Goal: Navigation & Orientation: Find specific page/section

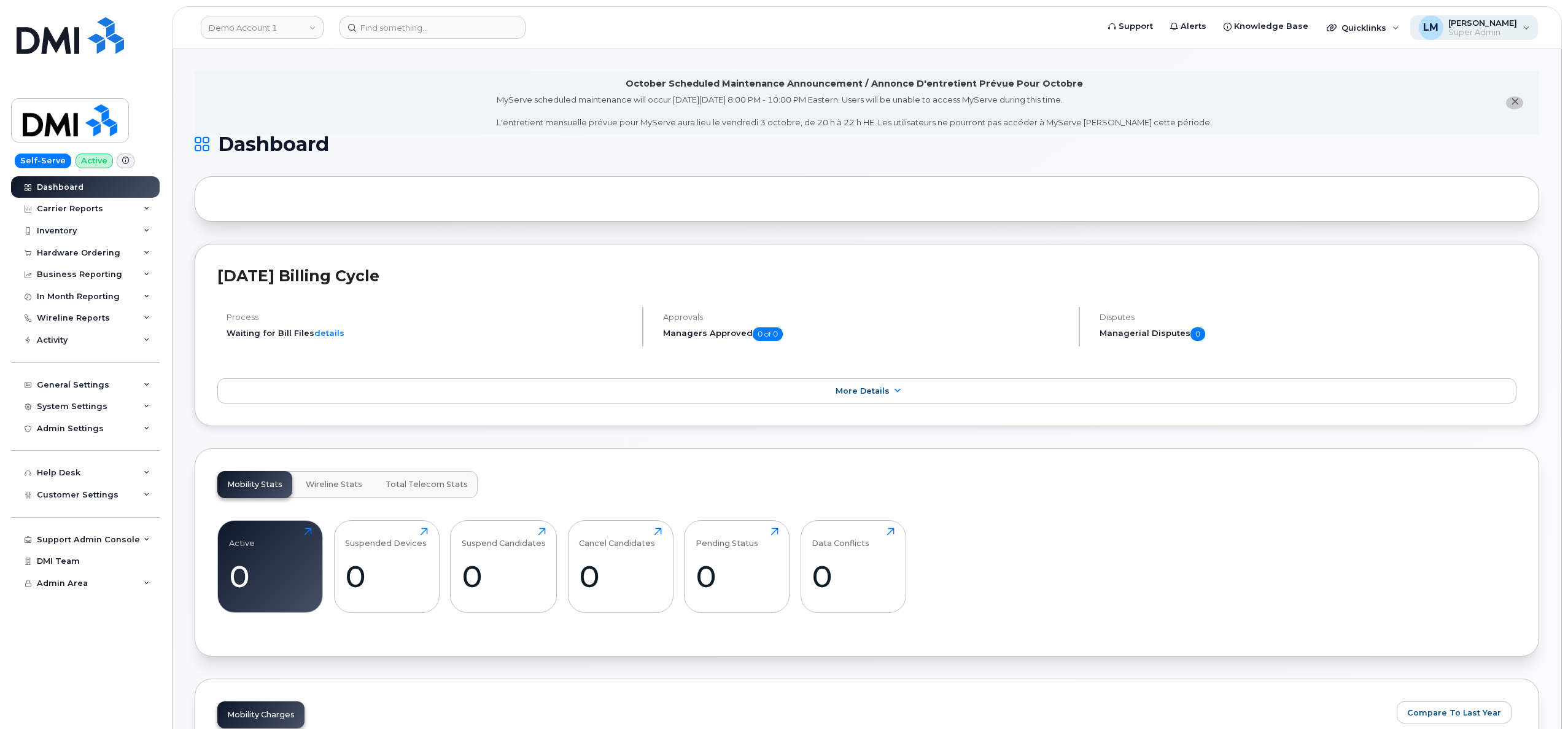
click at [1509, 31] on span "Super Admin" at bounding box center [1483, 32] width 69 height 10
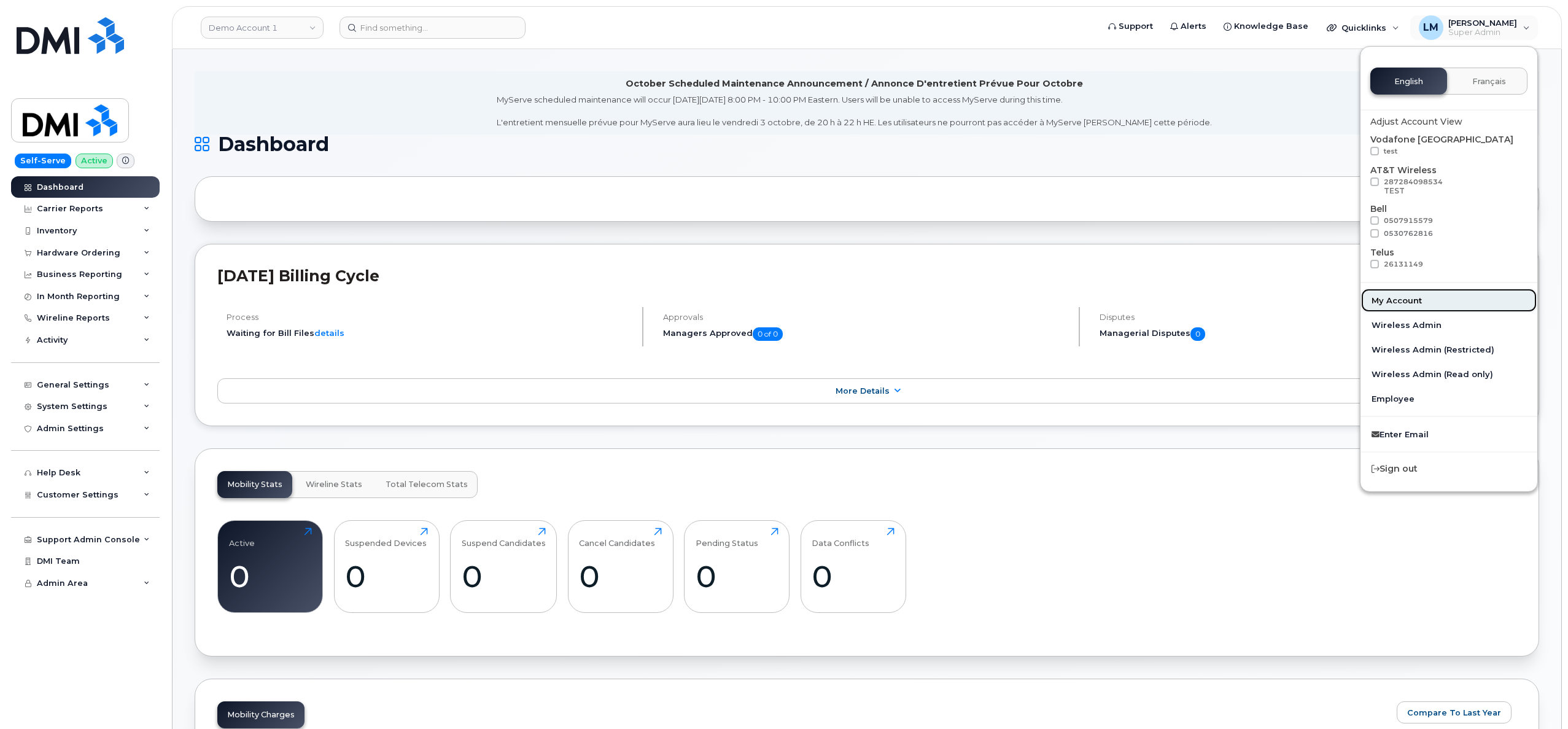
click at [1427, 303] on link "My Account" at bounding box center [1448, 300] width 177 height 24
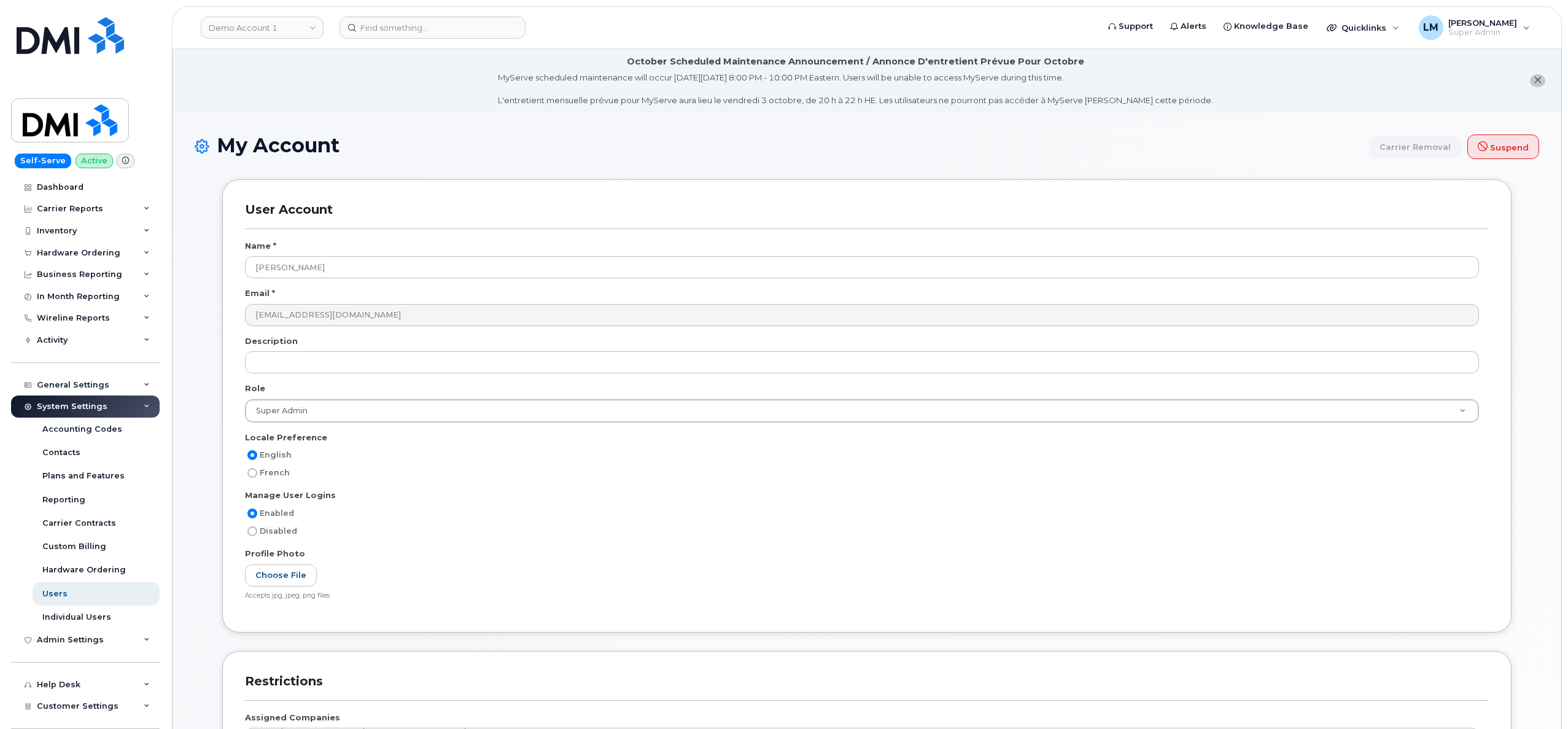
select select
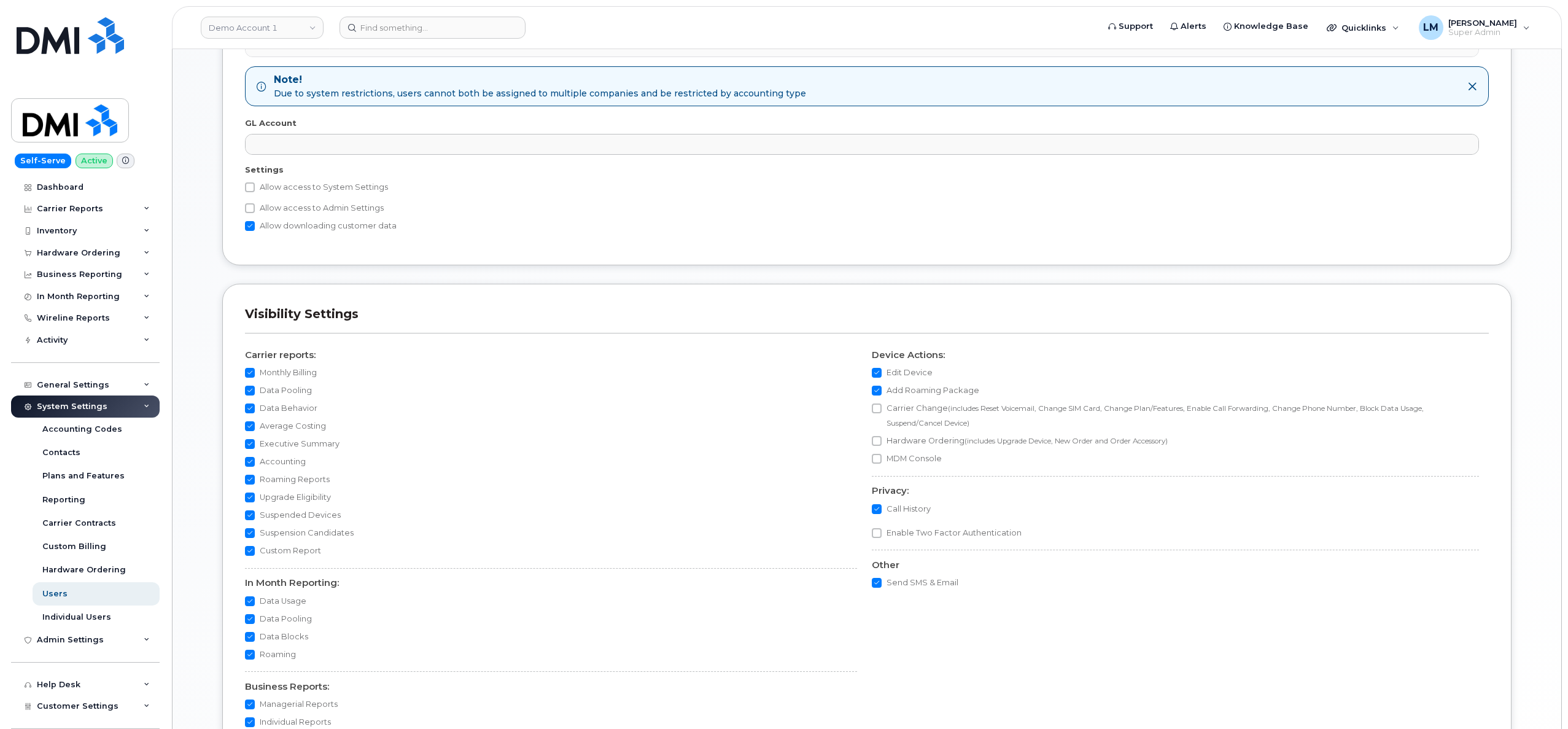
scroll to position [965, 0]
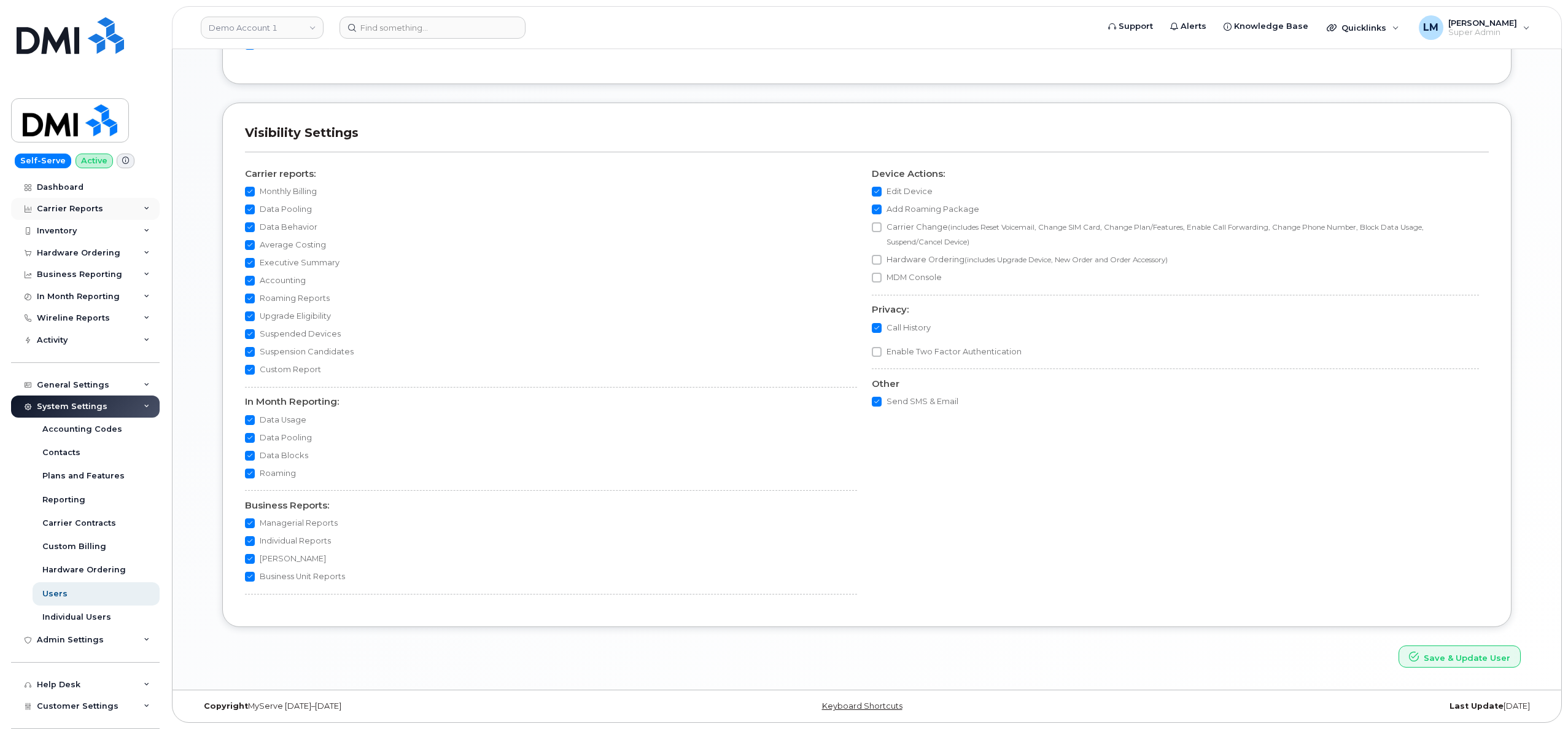
click at [97, 208] on div "Carrier Reports" at bounding box center [70, 209] width 66 height 10
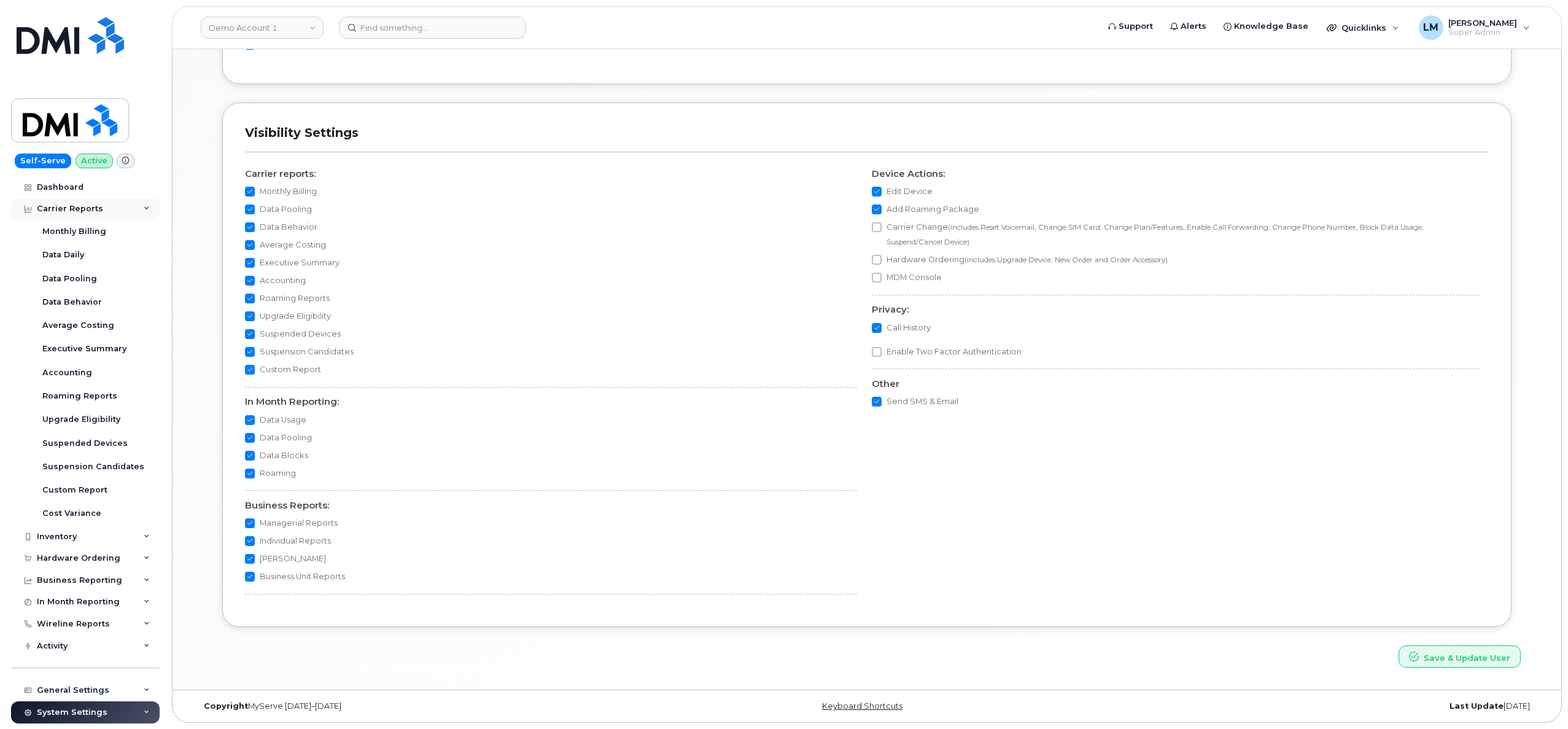
click at [97, 208] on div "Carrier Reports" at bounding box center [70, 209] width 66 height 10
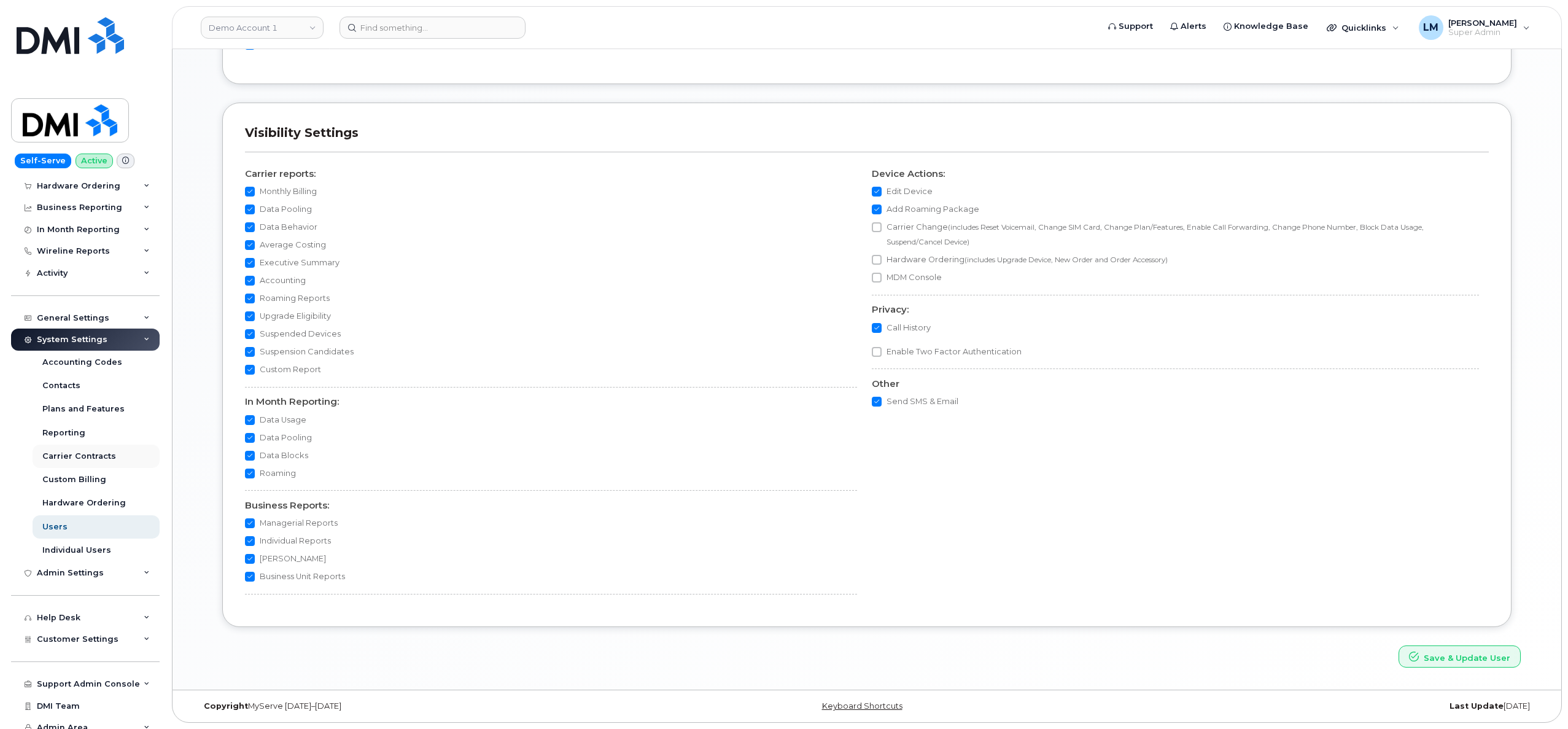
scroll to position [76, 0]
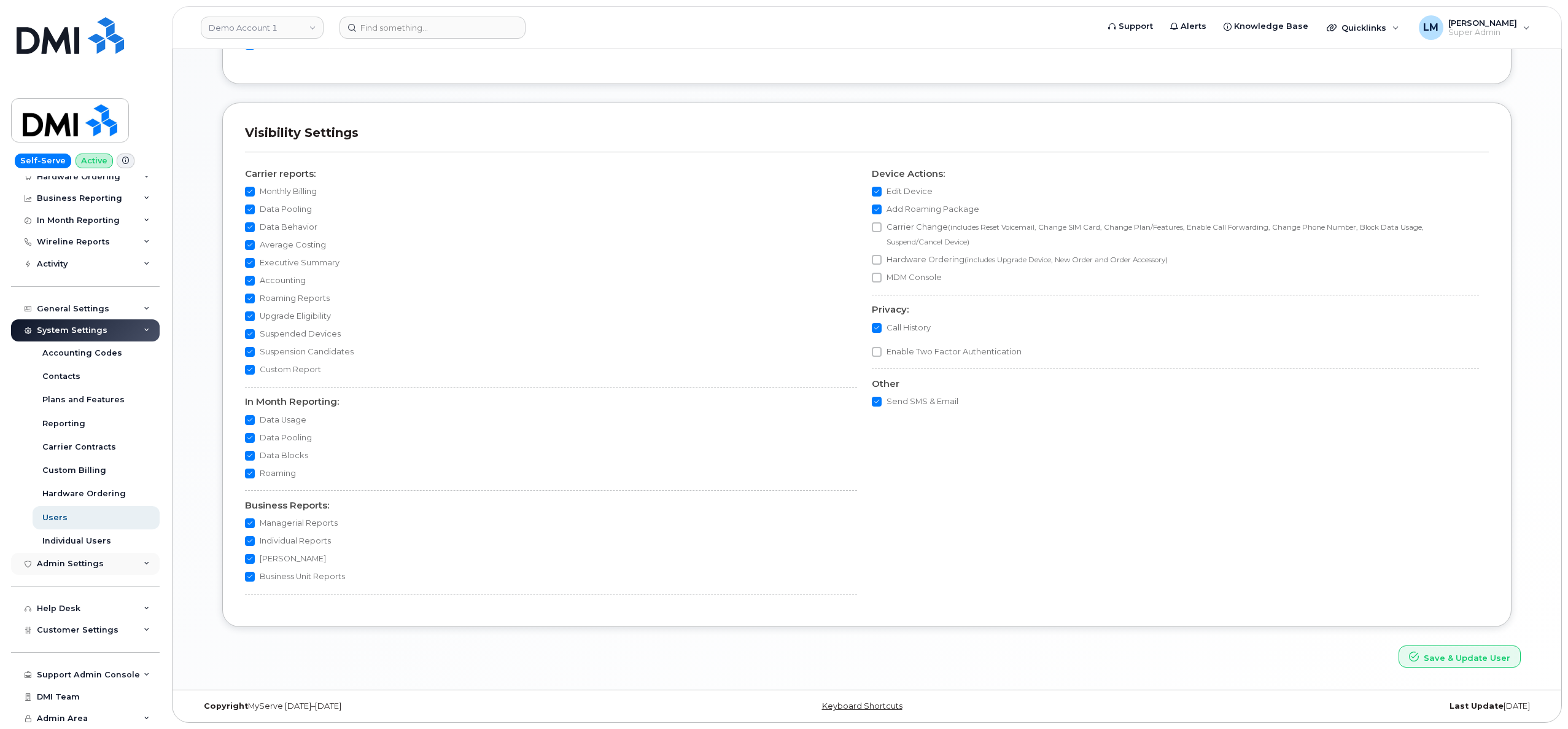
click at [81, 559] on div "Admin Settings" at bounding box center [70, 563] width 67 height 10
click at [81, 576] on link "SSO SAML" at bounding box center [96, 584] width 127 height 23
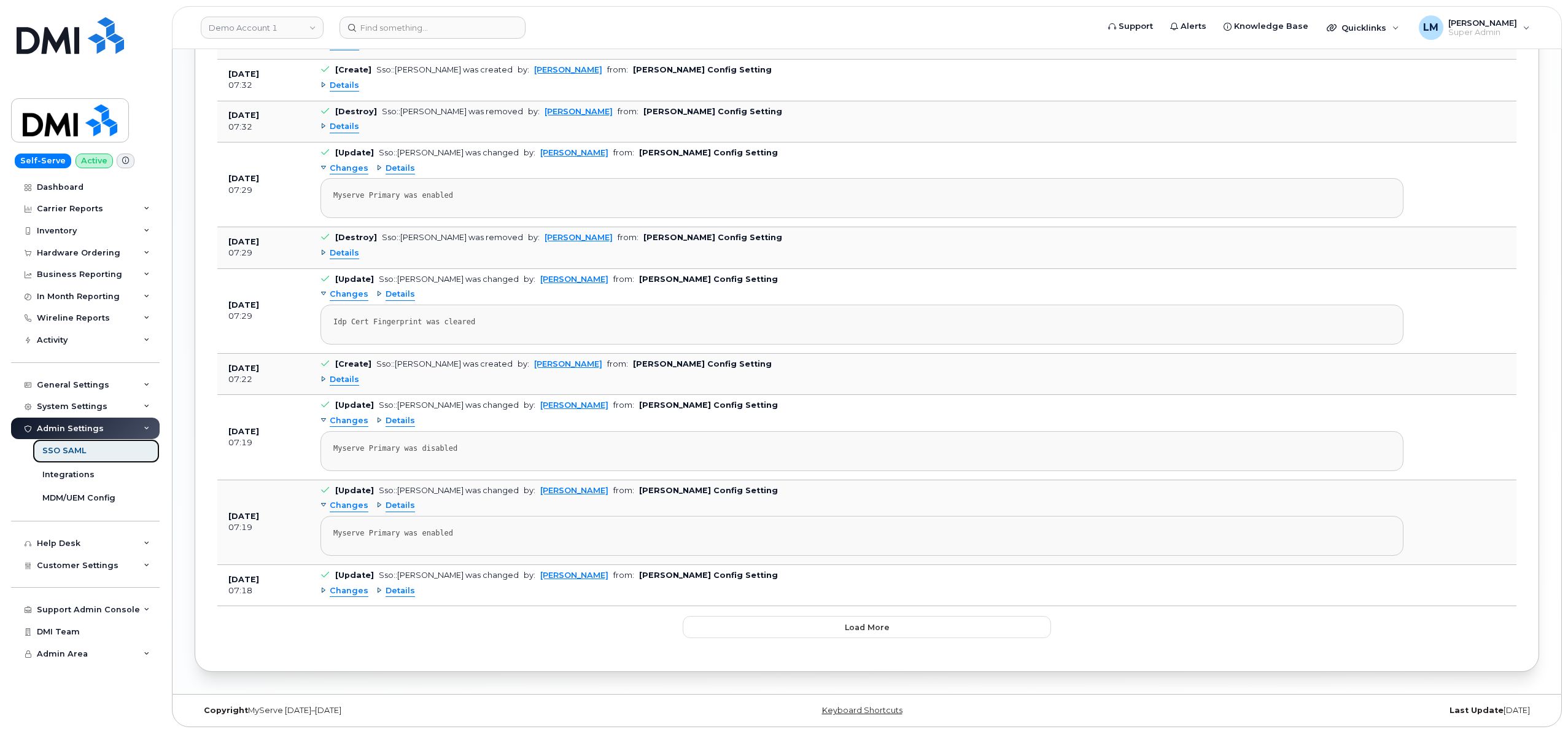
scroll to position [1538, 0]
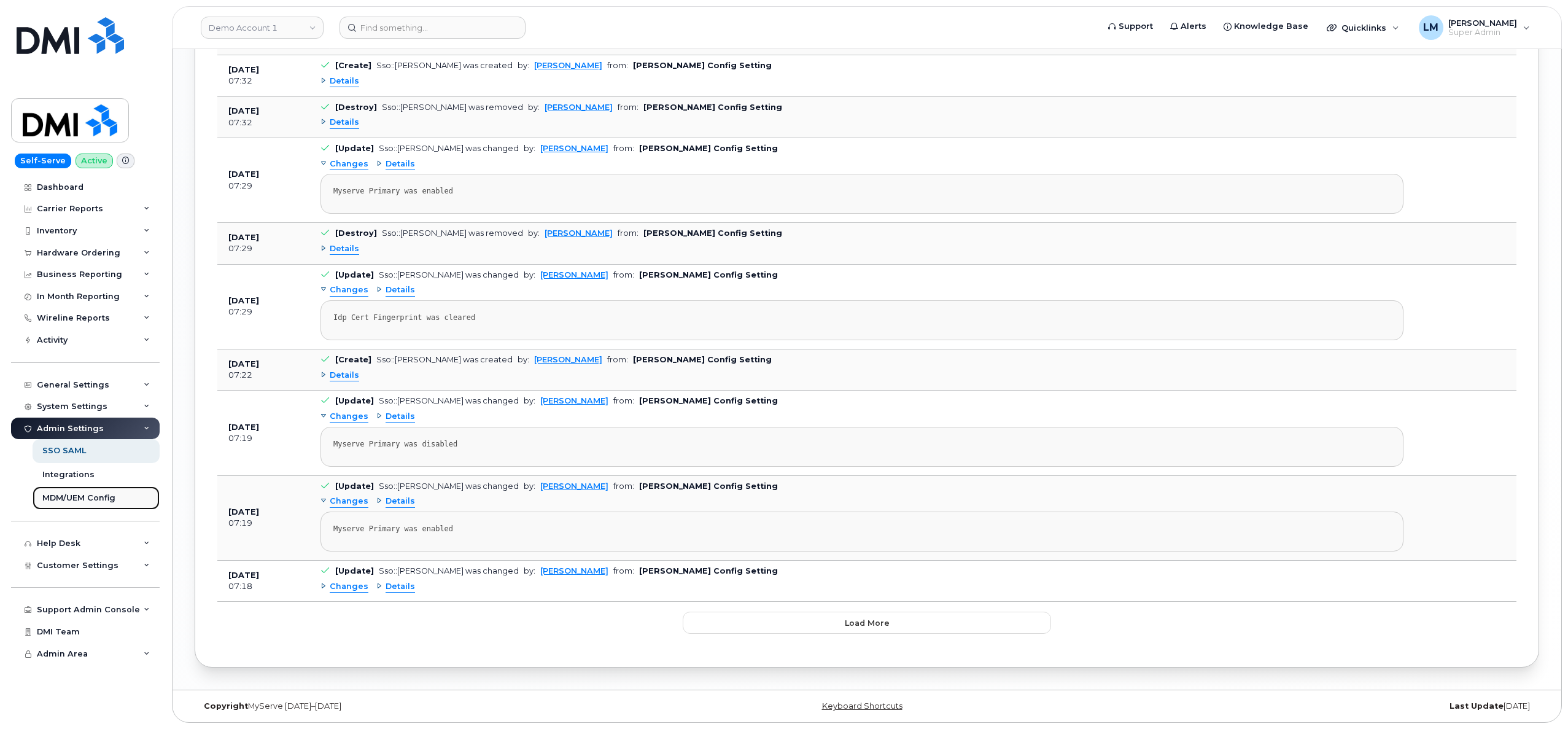
click at [45, 497] on div "MDM/UEM Config" at bounding box center [78, 497] width 73 height 11
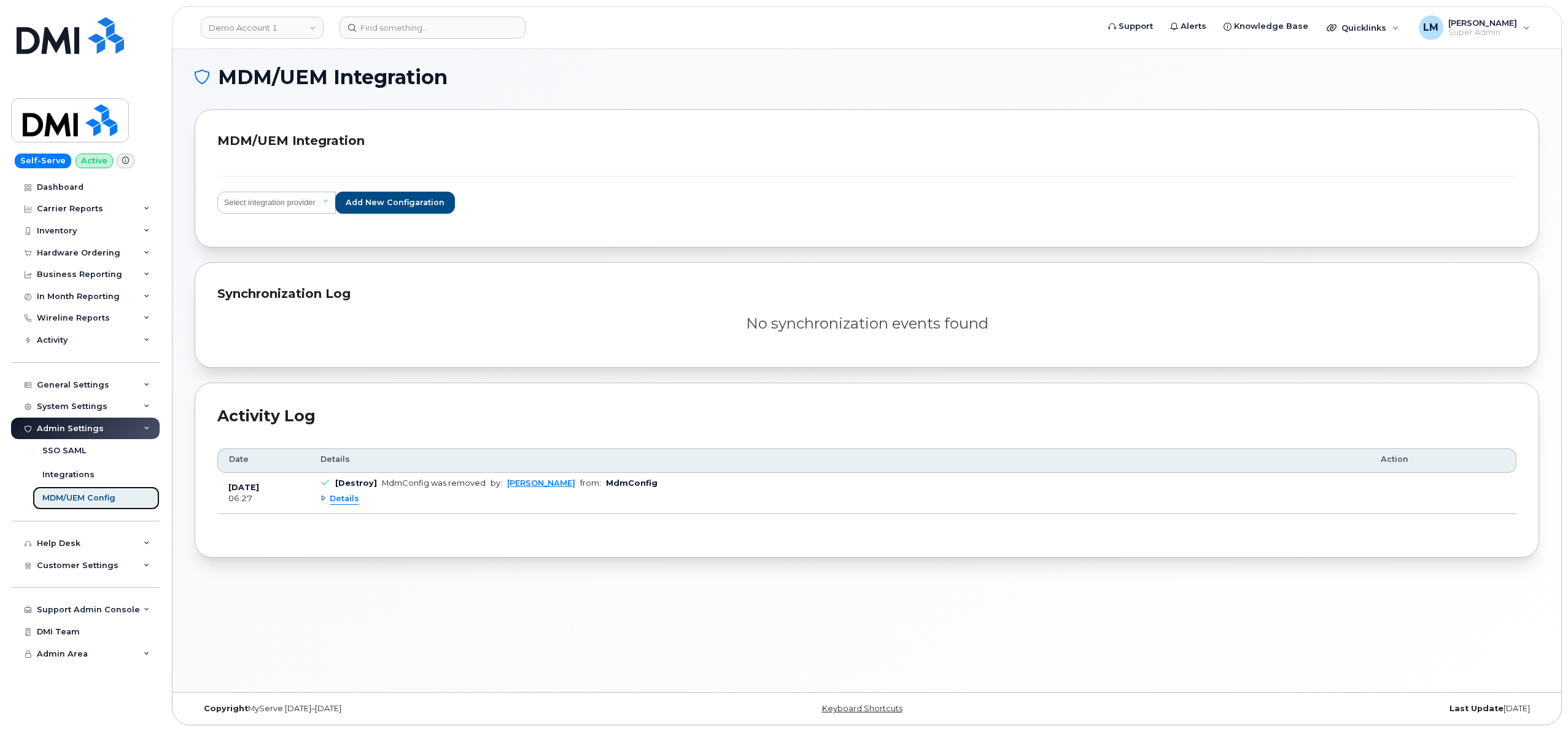
scroll to position [6, 0]
click at [81, 646] on div "Admin Area" at bounding box center [85, 654] width 149 height 22
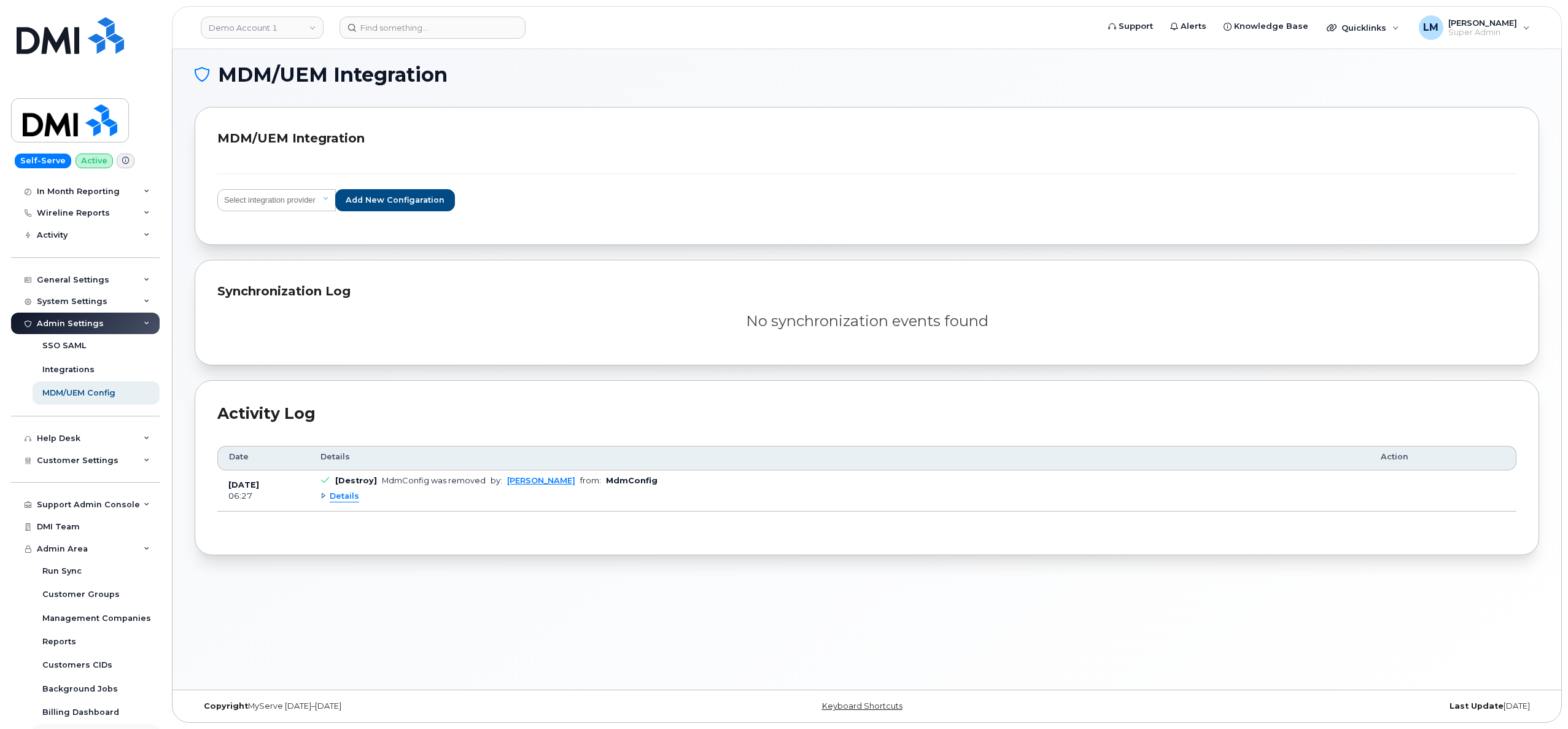
scroll to position [193, 0]
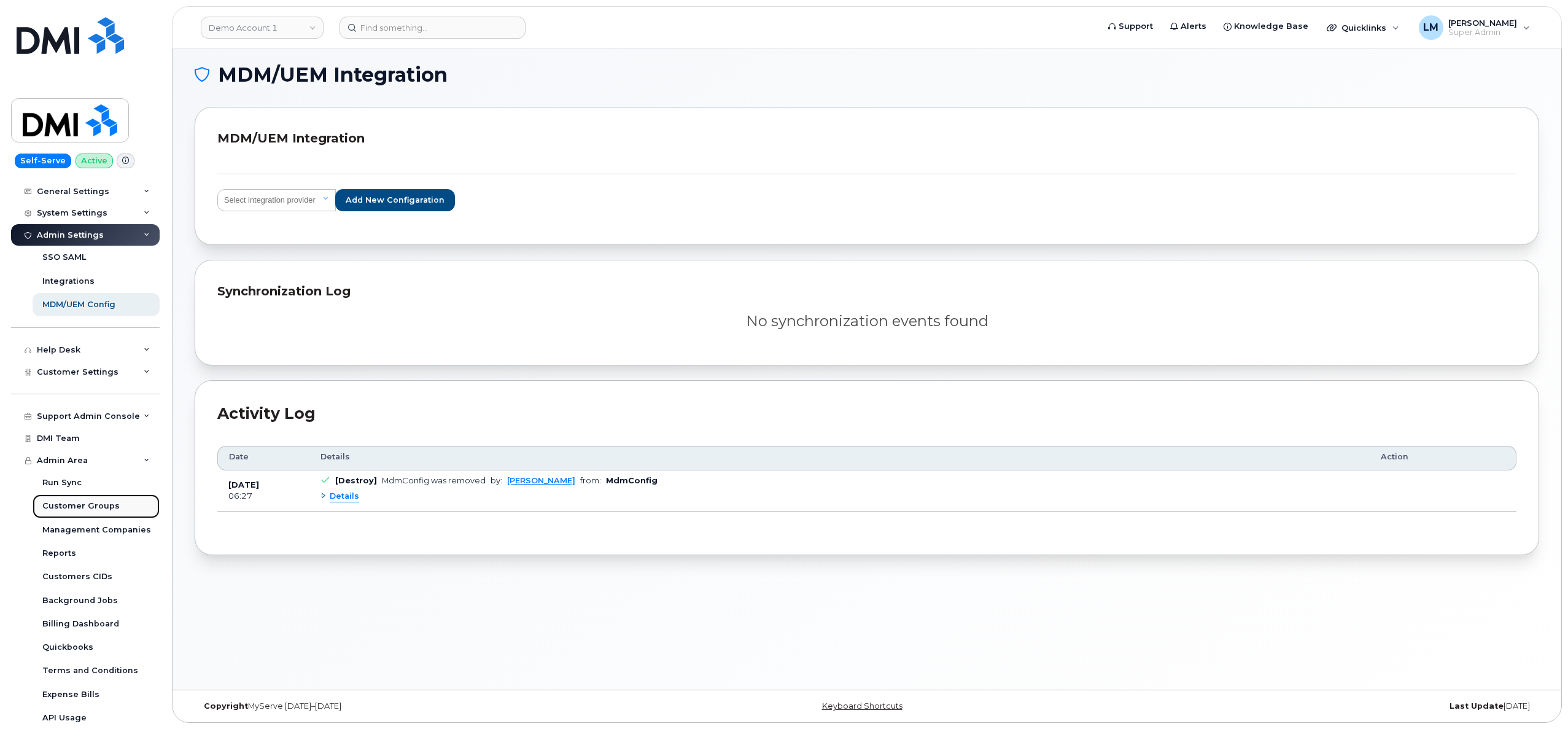
click at [88, 507] on div "Customer Groups" at bounding box center [81, 506] width 77 height 11
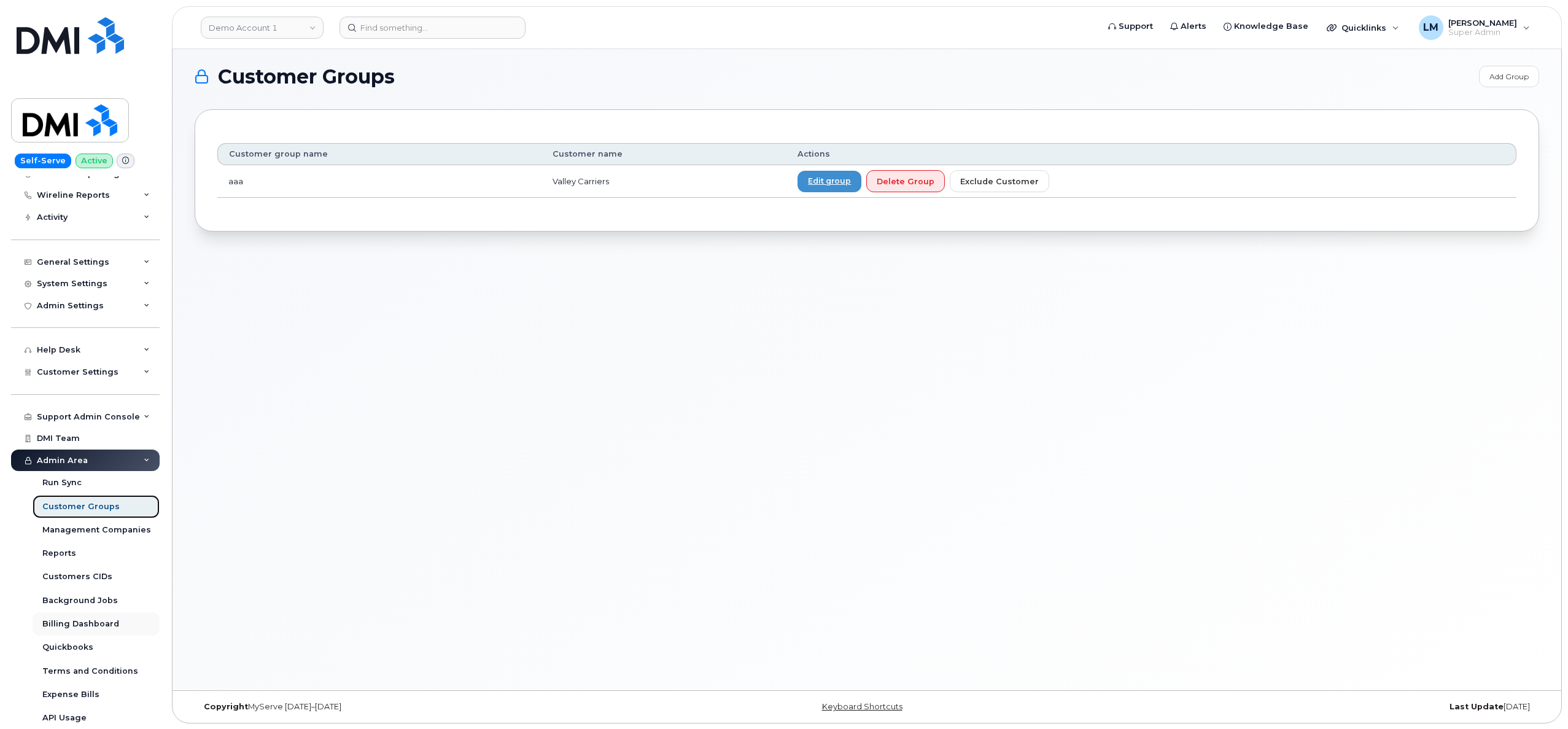
scroll to position [6, 0]
